Goal: Navigation & Orientation: Find specific page/section

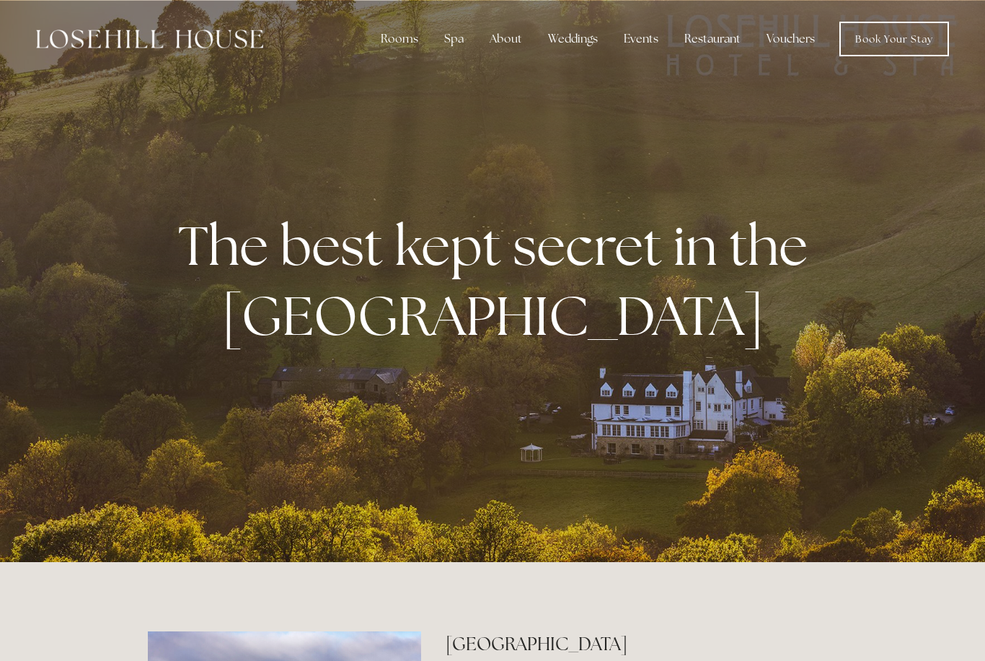
click at [704, 43] on div "Restaurant" at bounding box center [712, 39] width 79 height 29
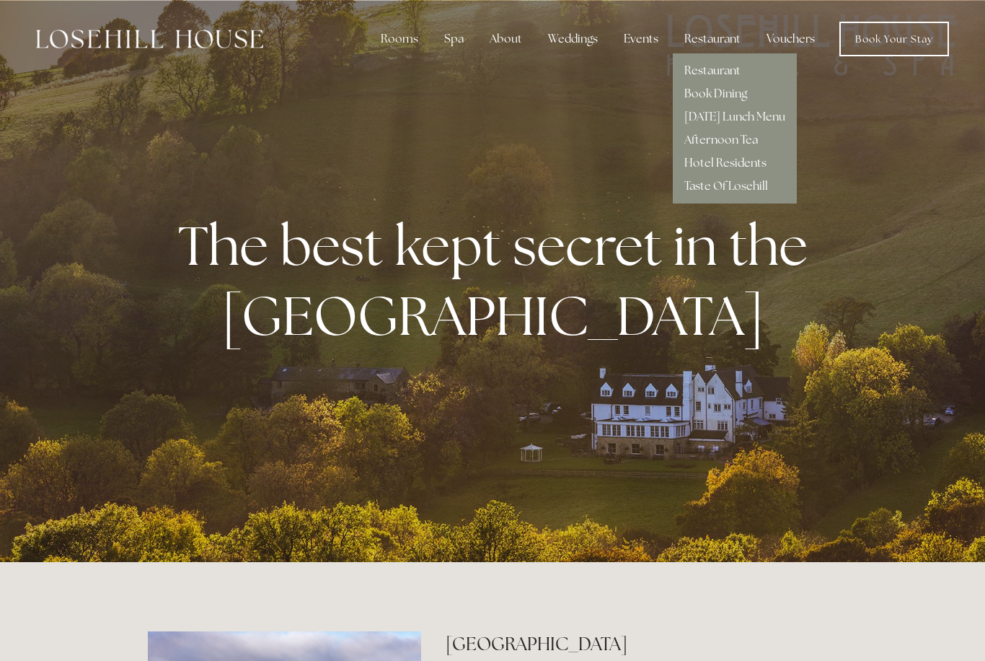
click at [815, 90] on div at bounding box center [492, 281] width 985 height 562
click at [754, 156] on link "Hotel Residents" at bounding box center [725, 162] width 82 height 15
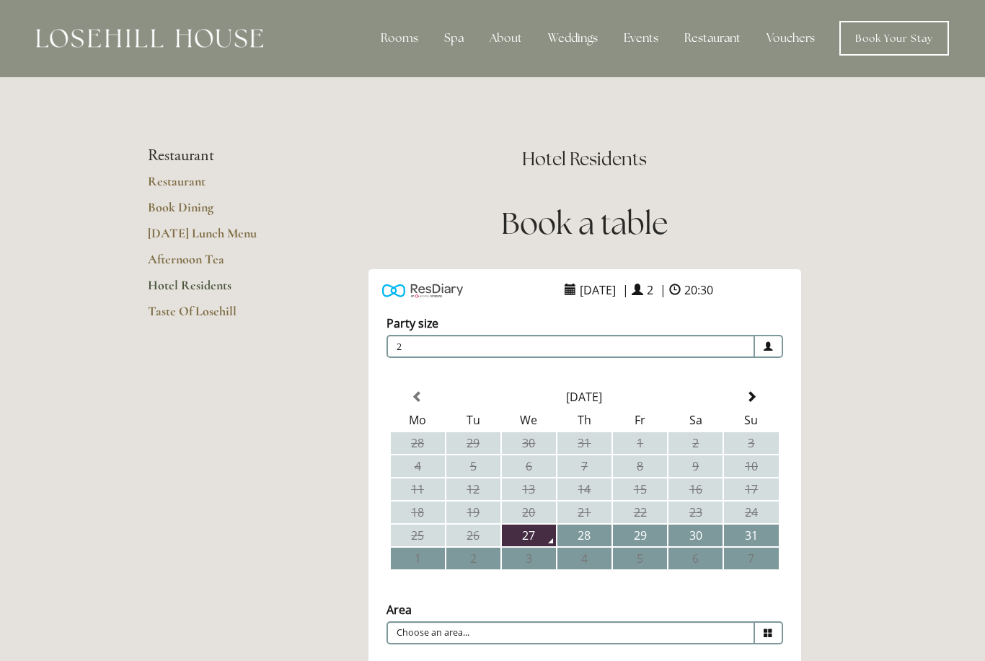
scroll to position [19, 0]
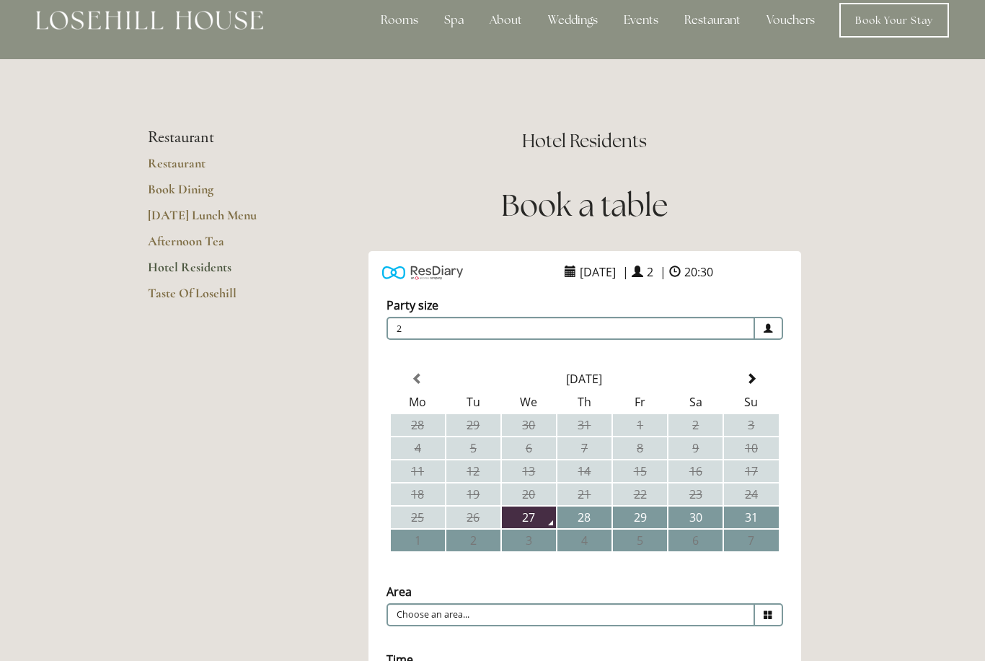
click at [713, 23] on div "Restaurant" at bounding box center [712, 20] width 79 height 29
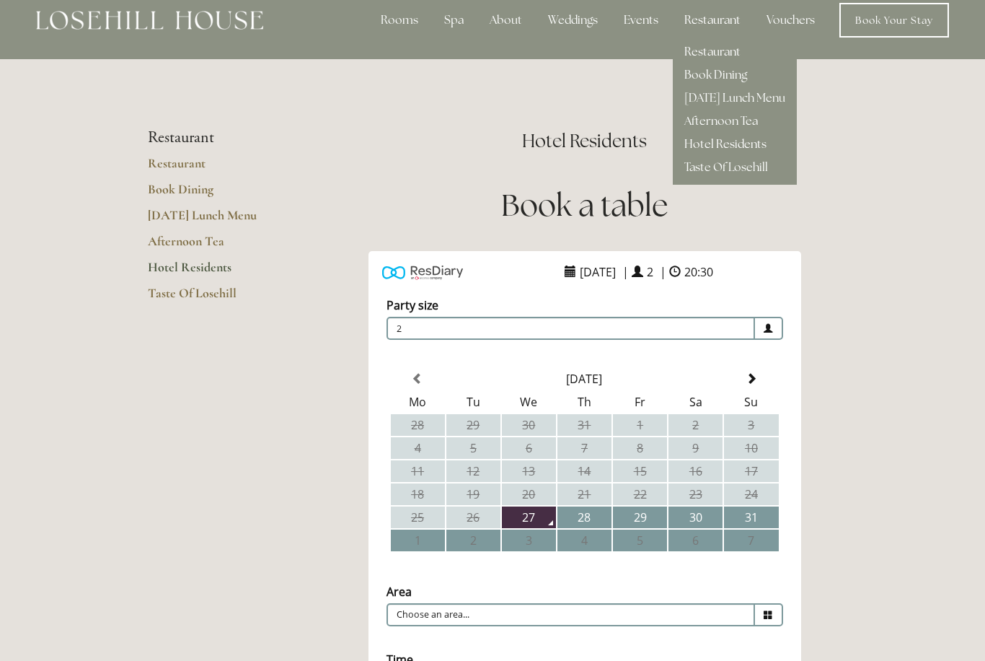
click at [724, 45] on link "Restaurant" at bounding box center [712, 51] width 56 height 15
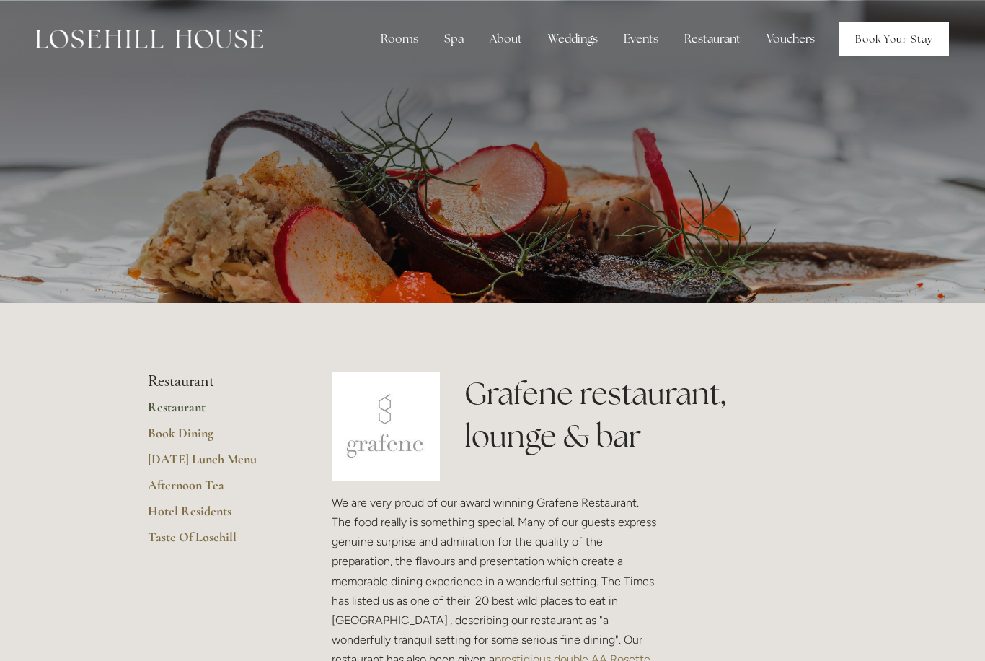
click at [898, 42] on link "Book Your Stay" at bounding box center [894, 39] width 110 height 35
click at [400, 43] on div "Rooms" at bounding box center [399, 39] width 61 height 29
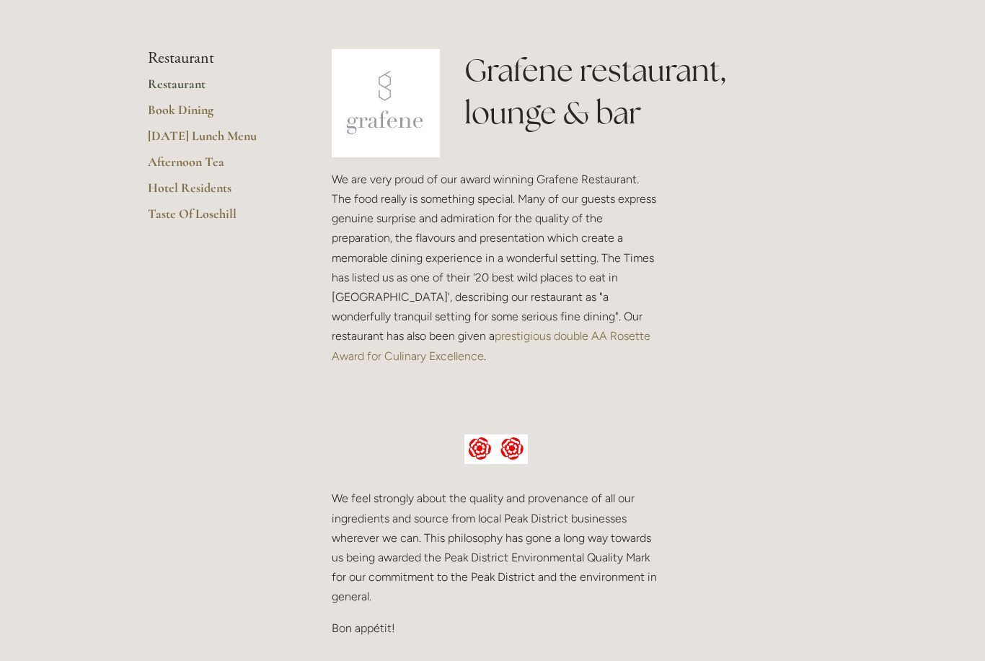
scroll to position [327, 0]
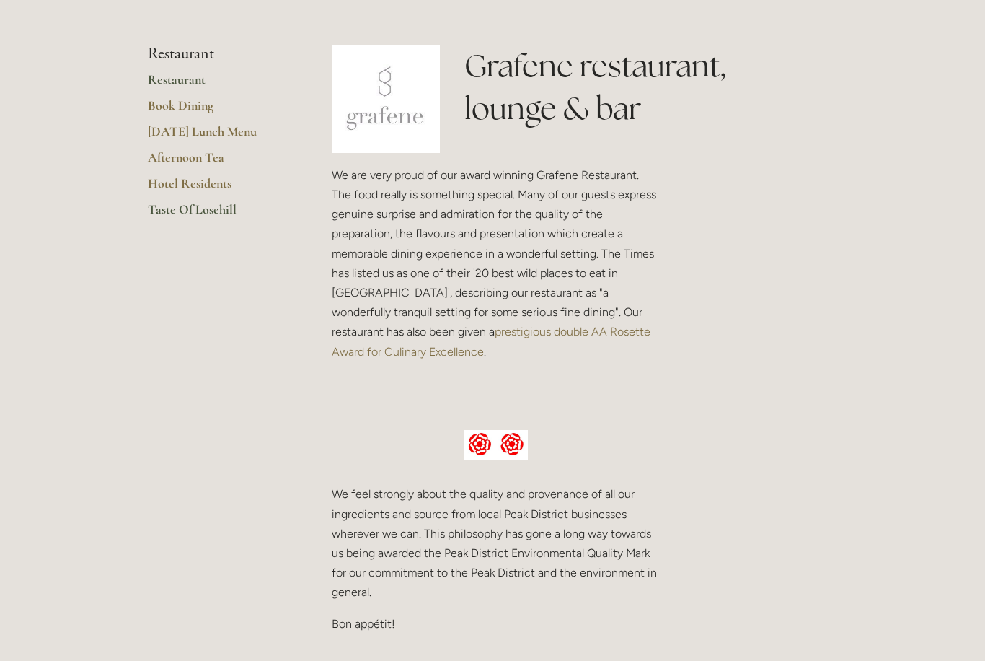
click at [200, 209] on link "Taste Of Losehill" at bounding box center [217, 214] width 138 height 26
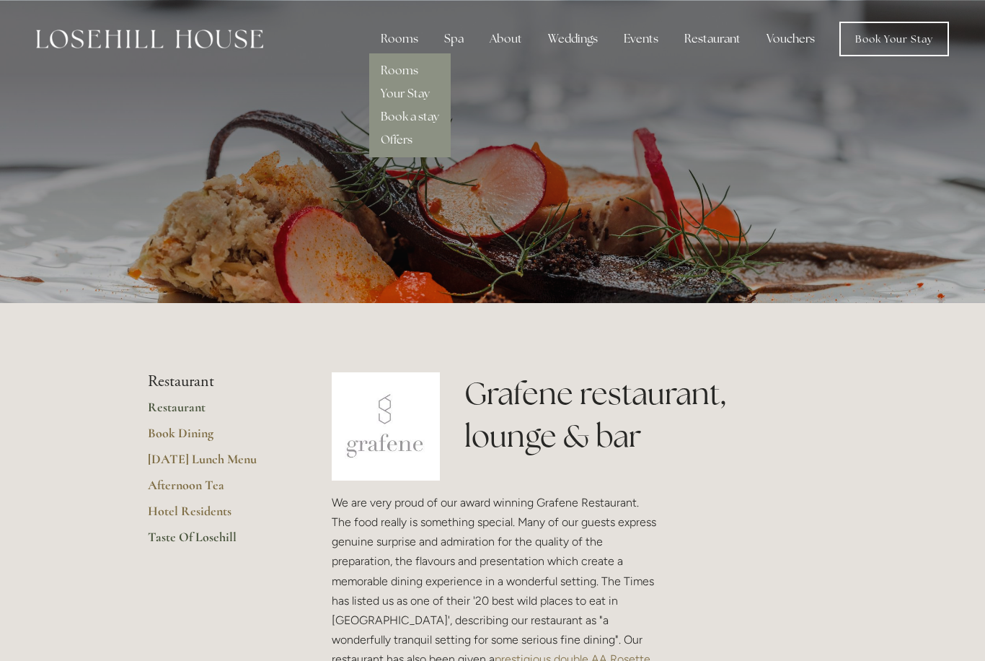
scroll to position [371, 0]
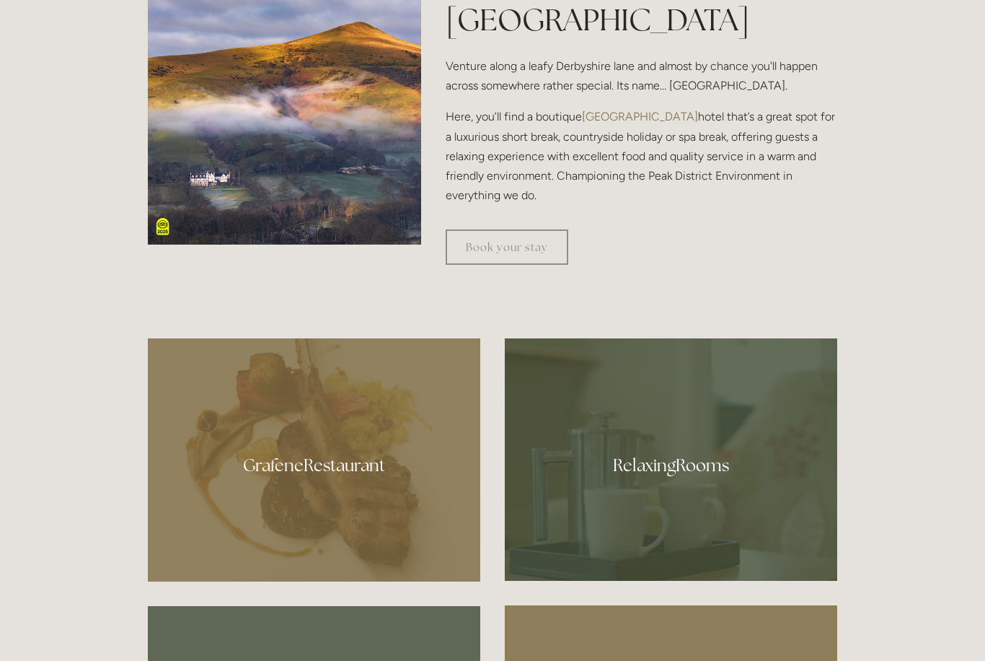
scroll to position [702, 0]
